Goal: Information Seeking & Learning: Learn about a topic

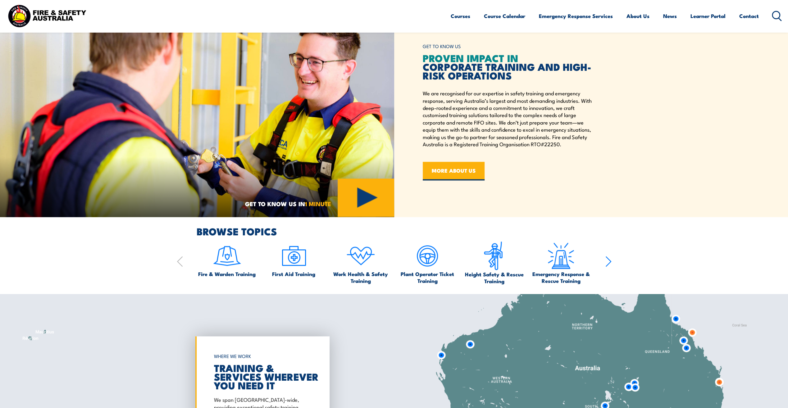
scroll to position [435, 0]
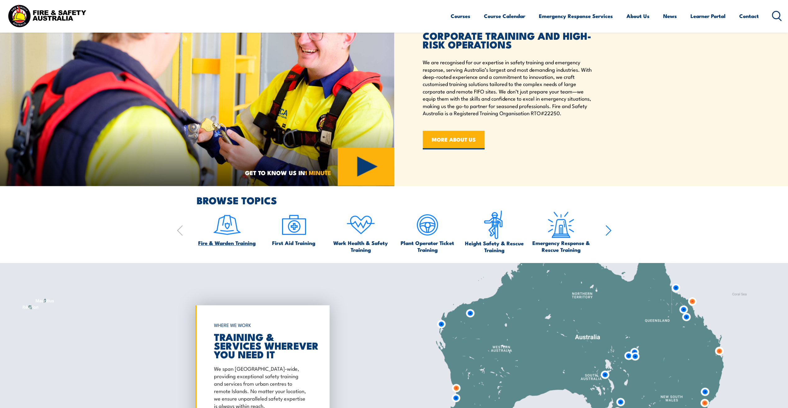
click at [246, 241] on span "Fire & Warden Training" at bounding box center [226, 243] width 57 height 7
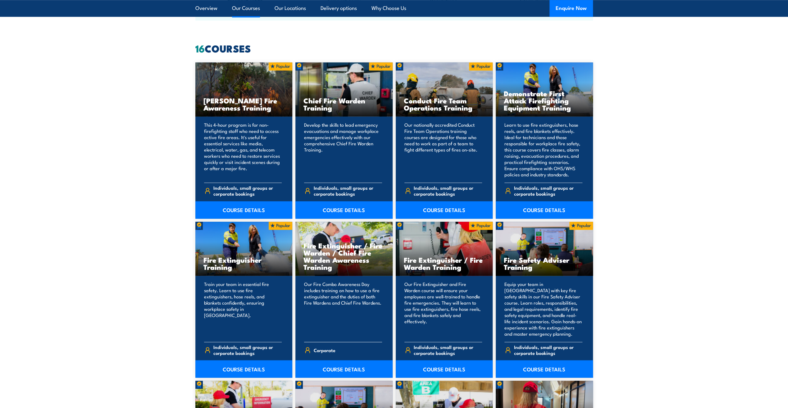
scroll to position [497, 0]
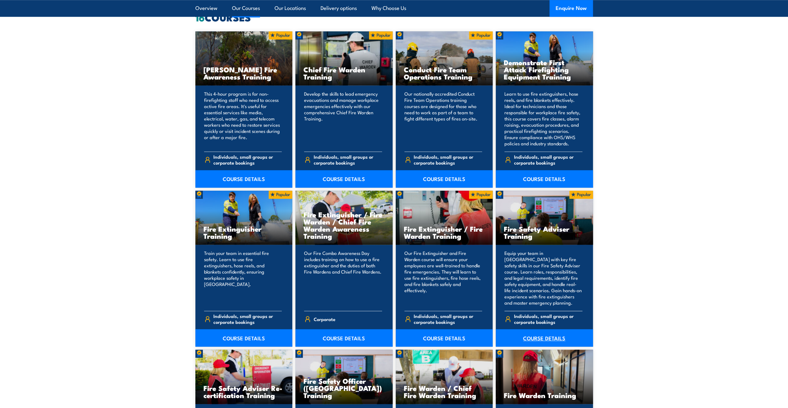
click at [545, 338] on link "COURSE DETAILS" at bounding box center [544, 337] width 97 height 17
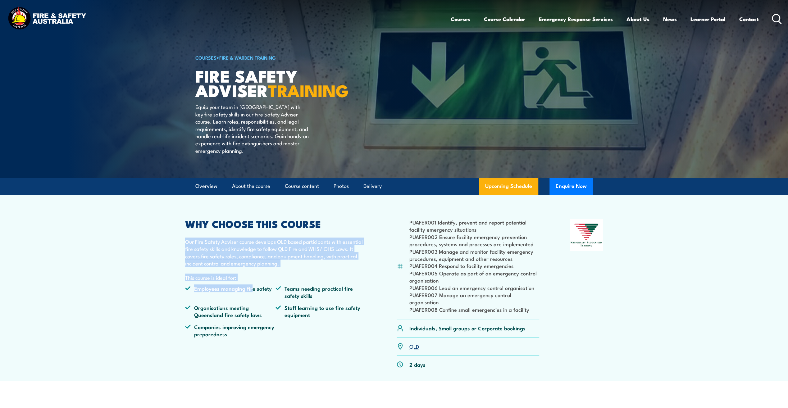
drag, startPoint x: 253, startPoint y: 295, endPoint x: 180, endPoint y: 249, distance: 86.0
click at [180, 249] on article "PUAFER001 Identify, prevent and report potential facility emergency situations …" at bounding box center [394, 288] width 435 height 186
drag, startPoint x: 272, startPoint y: 302, endPoint x: 171, endPoint y: 258, distance: 109.5
click at [171, 258] on section "PUAFER001 Identify, prevent and report potential facility emergency situations …" at bounding box center [394, 288] width 788 height 186
click at [261, 300] on li "Employees managing fire safety" at bounding box center [230, 292] width 91 height 15
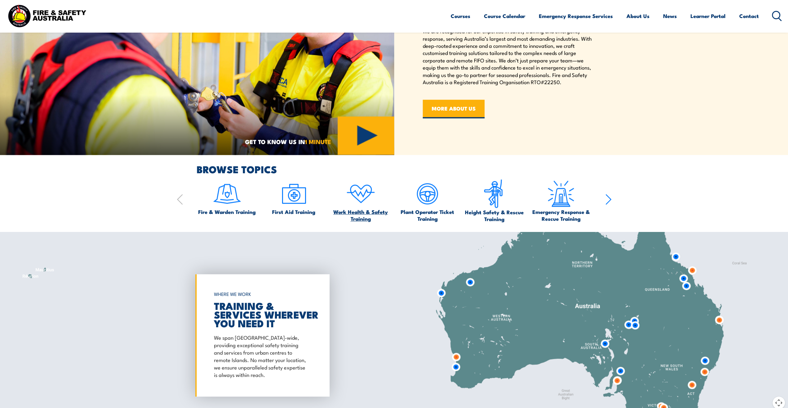
click at [360, 213] on span "Work Health & Safety Training" at bounding box center [360, 215] width 61 height 14
click at [236, 206] on img at bounding box center [227, 193] width 29 height 29
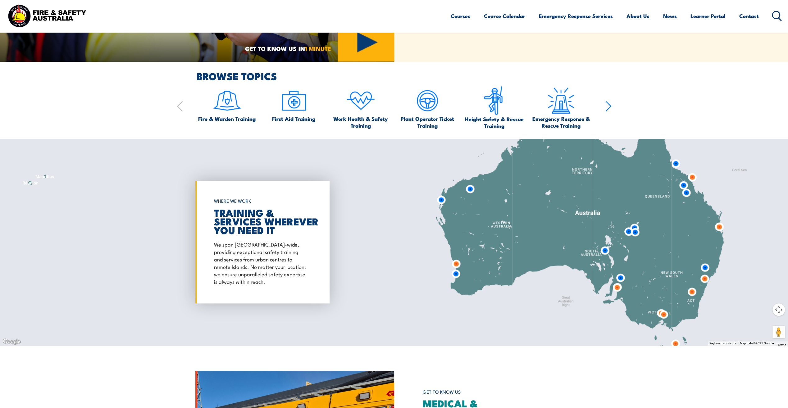
click at [457, 274] on img at bounding box center [456, 274] width 16 height 16
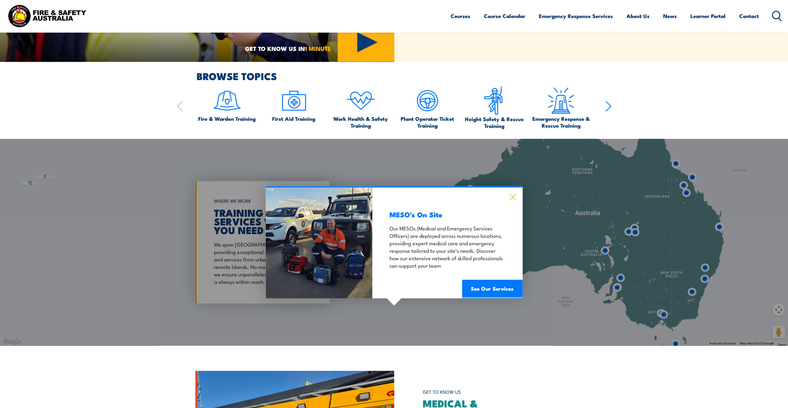
click at [514, 196] on icon at bounding box center [512, 197] width 7 height 7
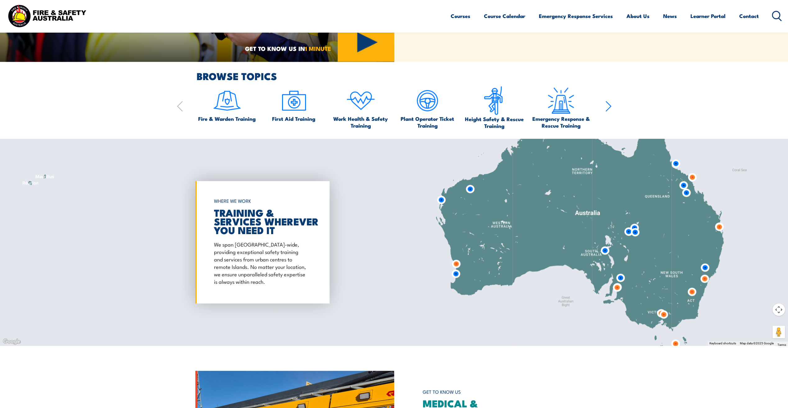
click at [459, 263] on img at bounding box center [456, 264] width 16 height 16
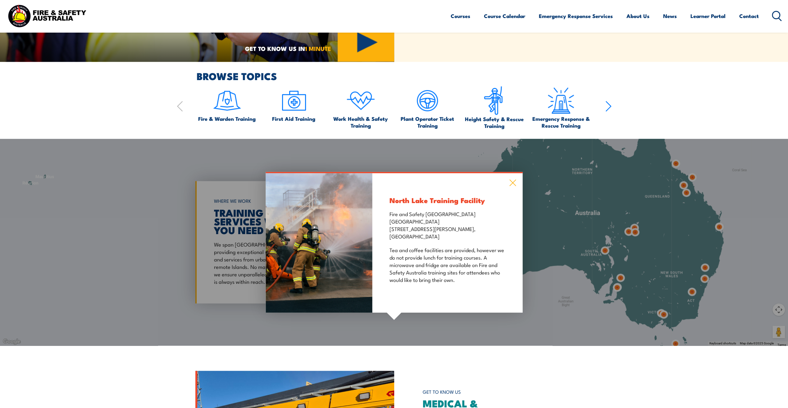
click at [512, 182] on icon at bounding box center [513, 183] width 7 height 7
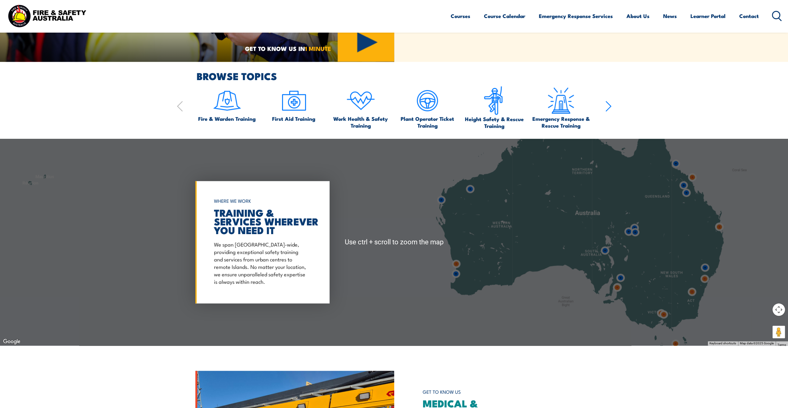
scroll to position [435, 0]
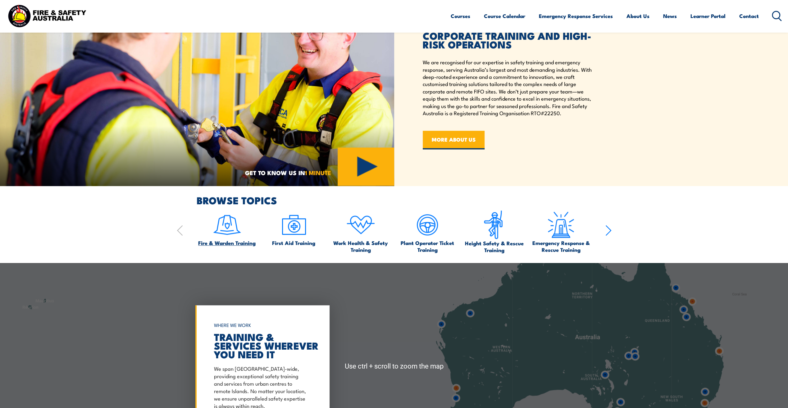
click at [223, 227] on img at bounding box center [227, 224] width 29 height 29
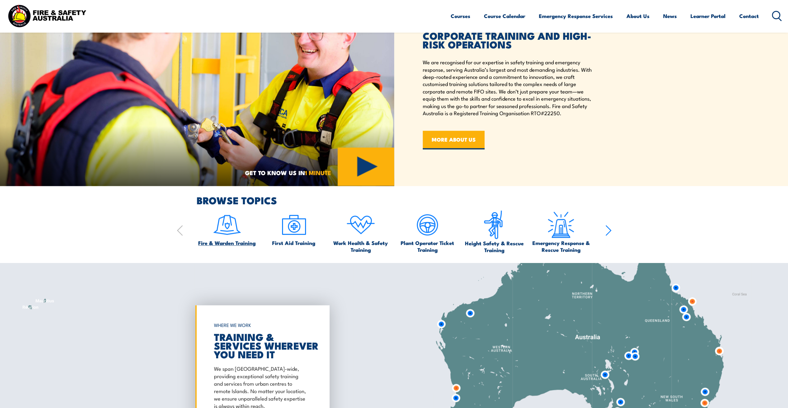
click at [234, 241] on span "Fire & Warden Training" at bounding box center [226, 243] width 57 height 7
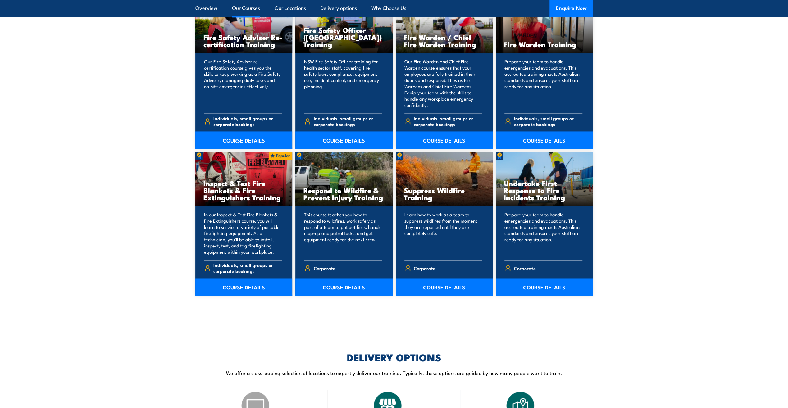
scroll to position [839, 0]
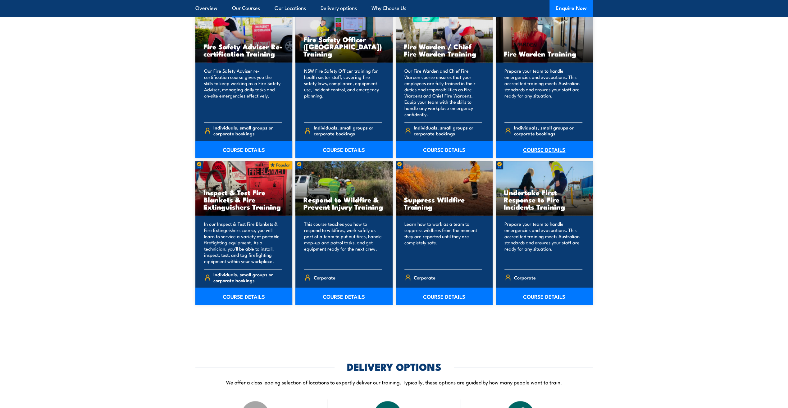
click at [555, 146] on link "COURSE DETAILS" at bounding box center [544, 149] width 97 height 17
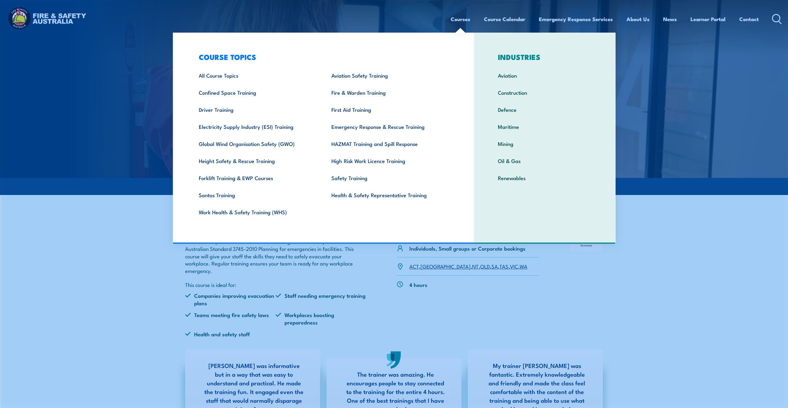
click at [460, 18] on link "Courses" at bounding box center [461, 19] width 20 height 16
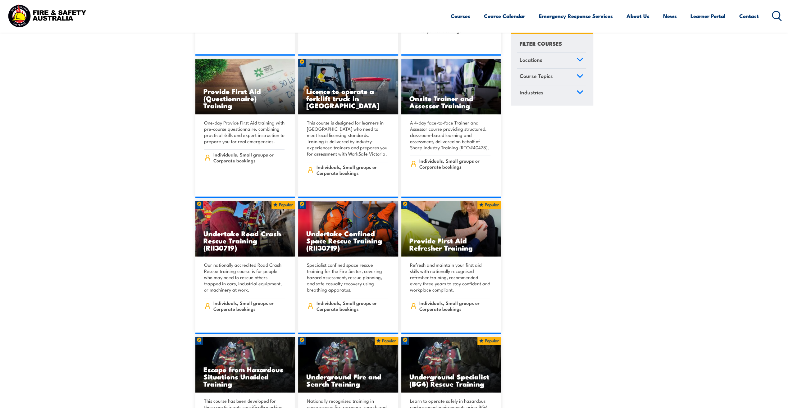
scroll to position [435, 0]
